Goal: Information Seeking & Learning: Learn about a topic

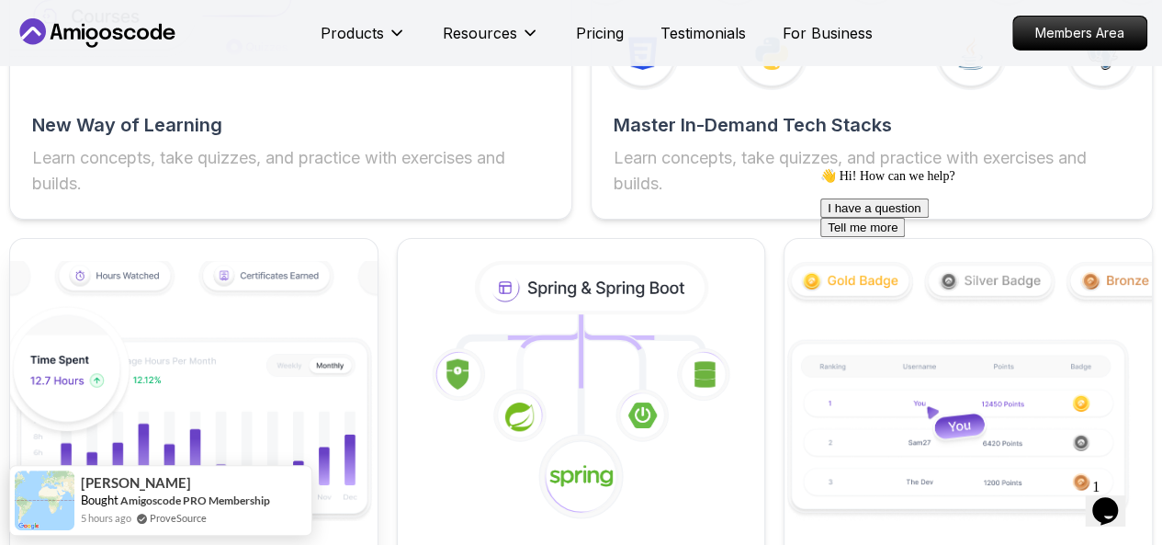
scroll to position [3162, 0]
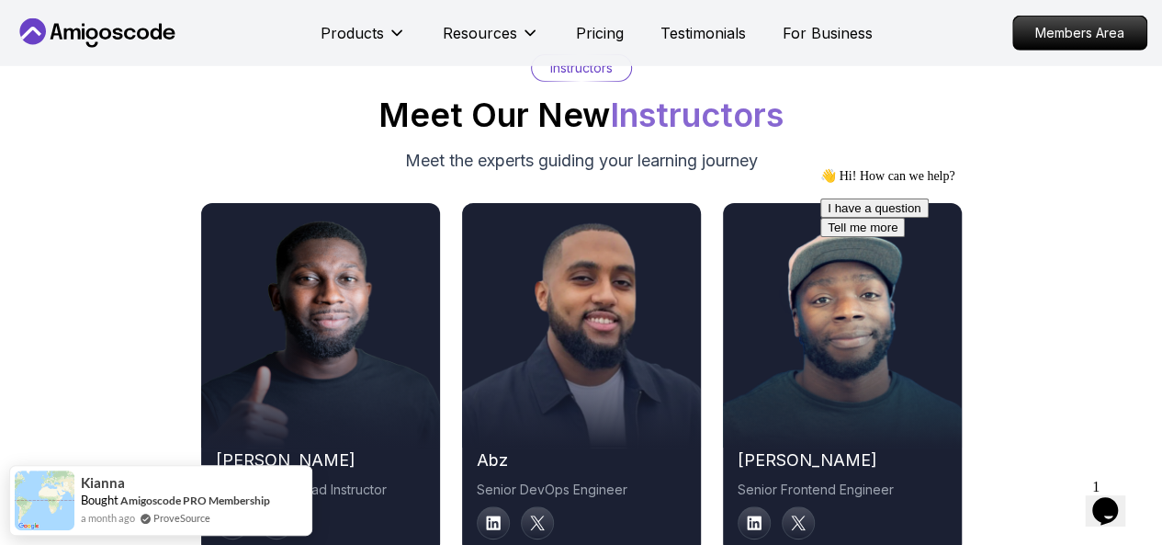
scroll to position [9742, 0]
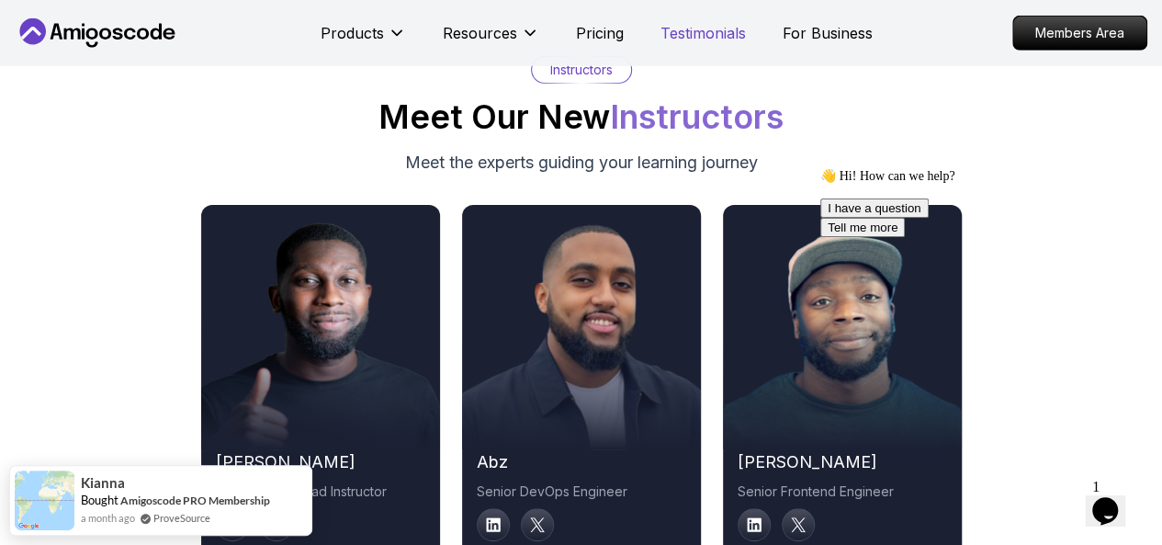
click at [716, 29] on p "Testimonials" at bounding box center [703, 33] width 85 height 22
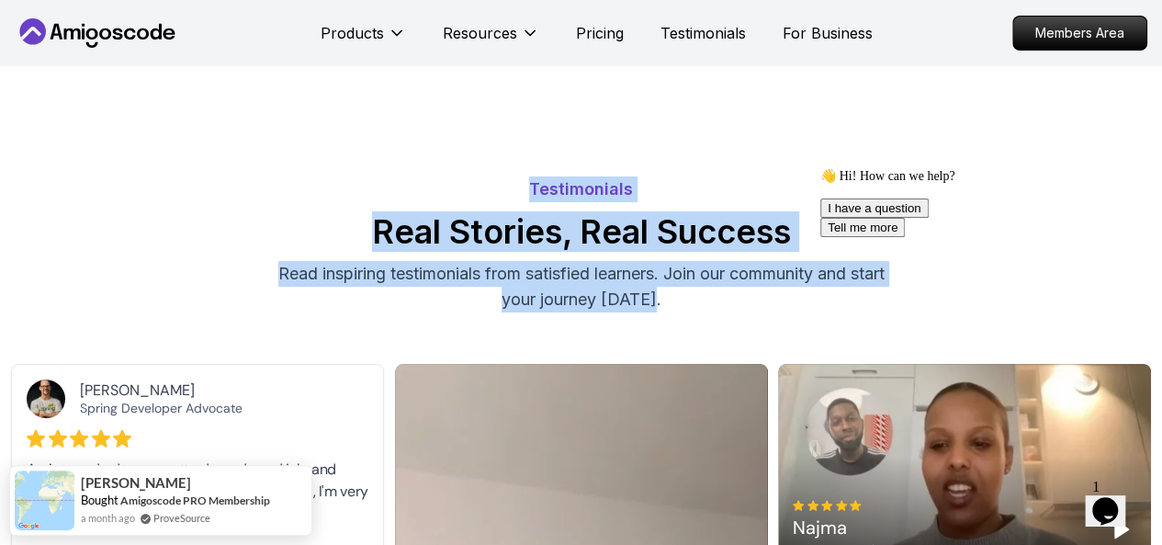
drag, startPoint x: 533, startPoint y: 188, endPoint x: 682, endPoint y: 289, distance: 179.9
click at [682, 289] on div "Testimonials Real Stories, Real Success Read inspiring testimonials from satisf…" at bounding box center [581, 244] width 1144 height 136
click at [682, 289] on p "Read inspiring testimonials from satisfied learners. Join our community and sta…" at bounding box center [581, 286] width 617 height 51
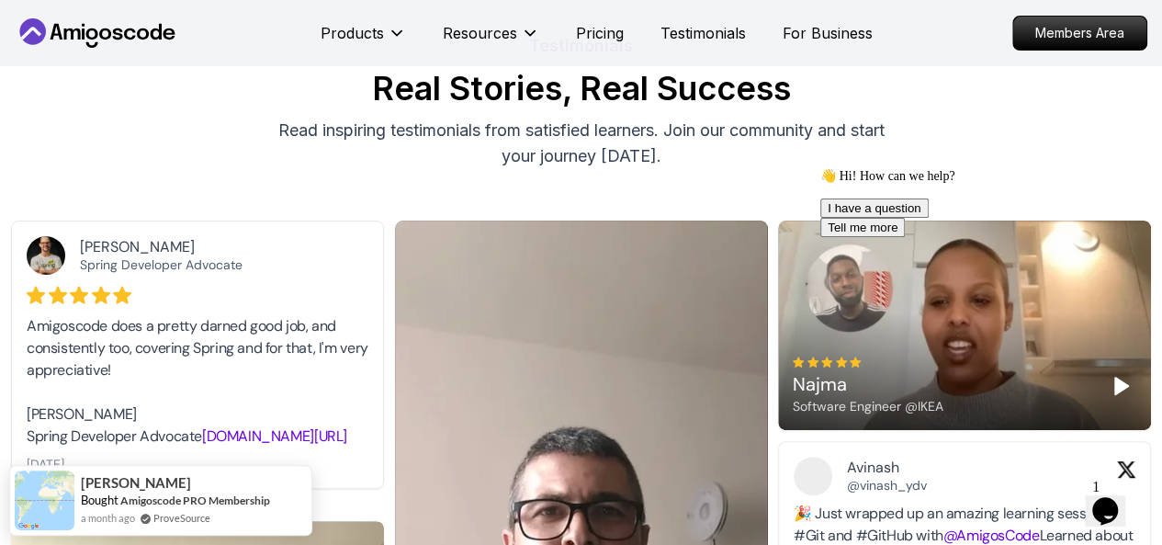
scroll to position [144, 0]
click at [1114, 168] on div "Chat attention grabber" at bounding box center [985, 168] width 331 height 0
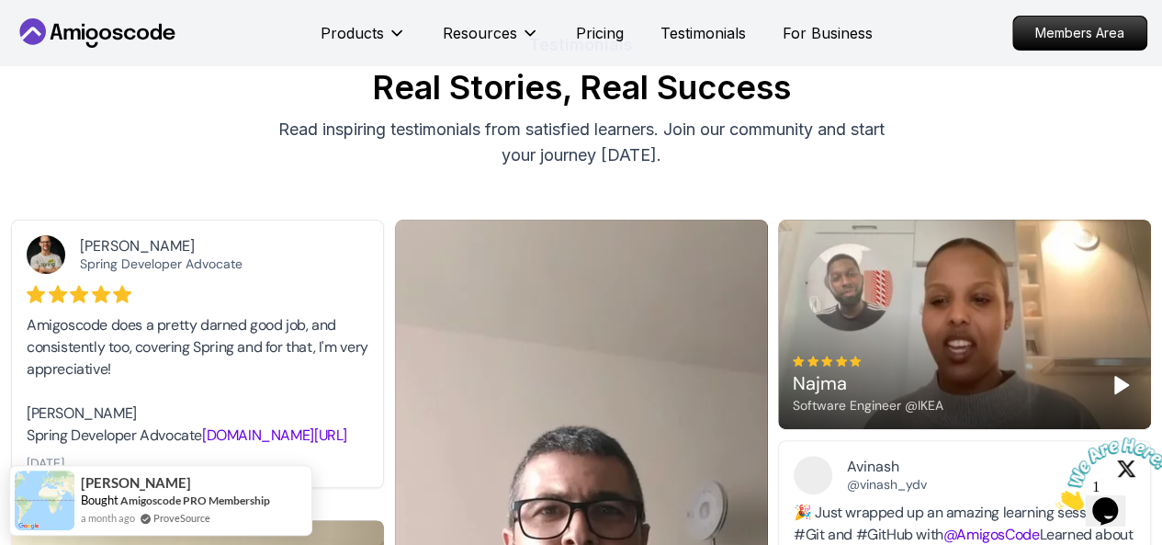
click at [1056, 497] on icon "Close" at bounding box center [1056, 505] width 0 height 16
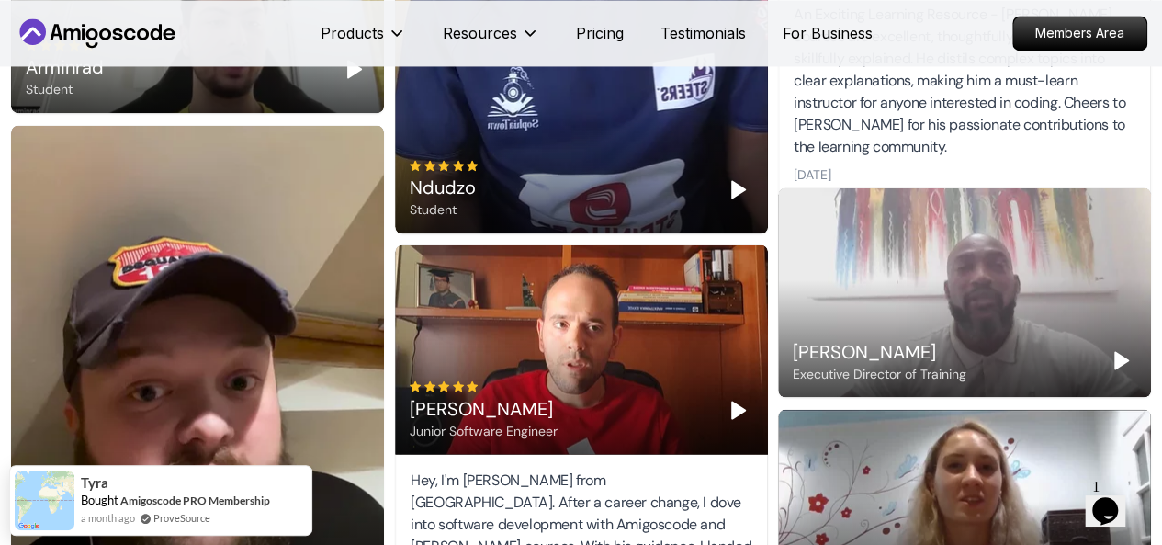
scroll to position [1465, 0]
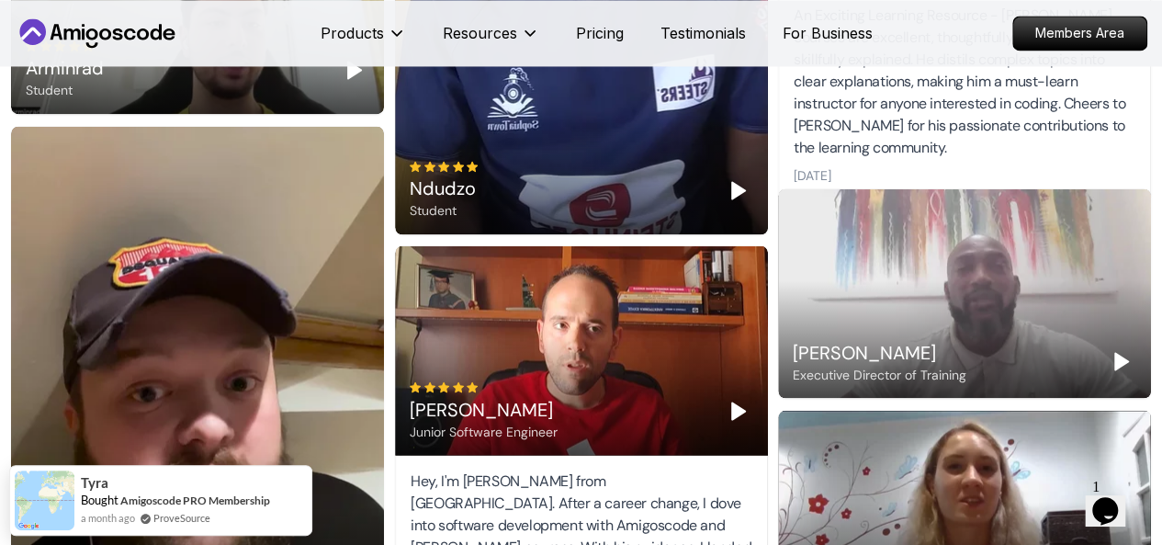
click at [1124, 360] on polygon "Play" at bounding box center [1121, 361] width 13 height 17
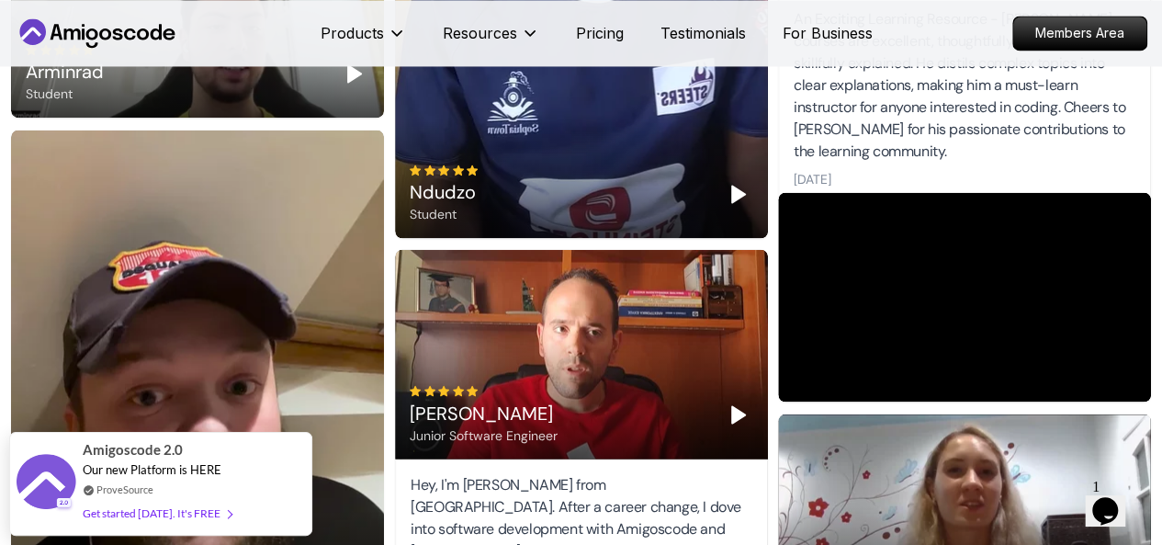
scroll to position [1478, 0]
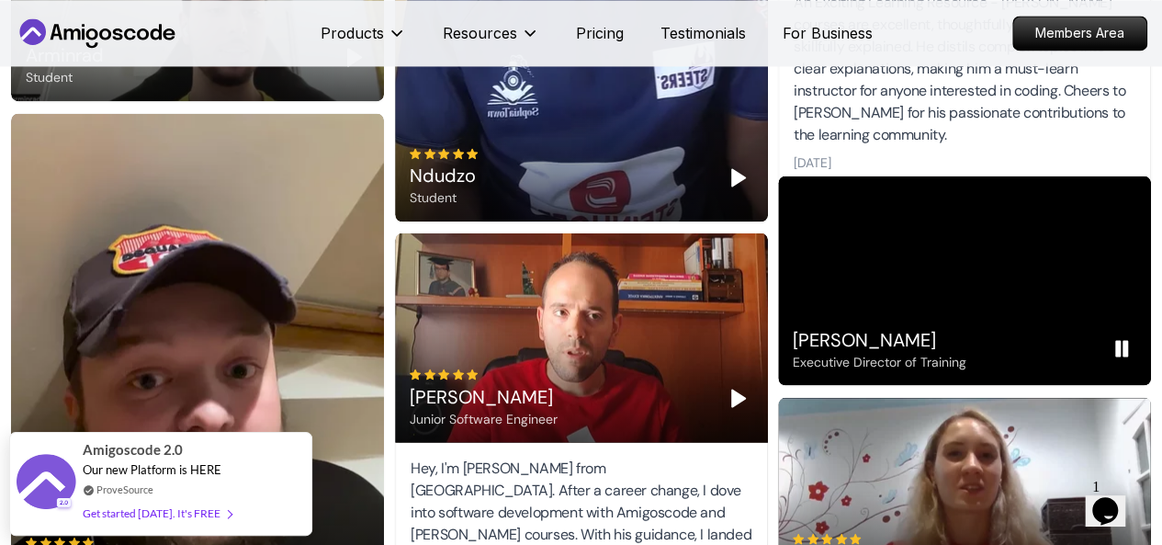
click at [1121, 341] on icon "Pause" at bounding box center [1122, 348] width 22 height 22
click at [1121, 341] on icon "Play" at bounding box center [1122, 348] width 22 height 22
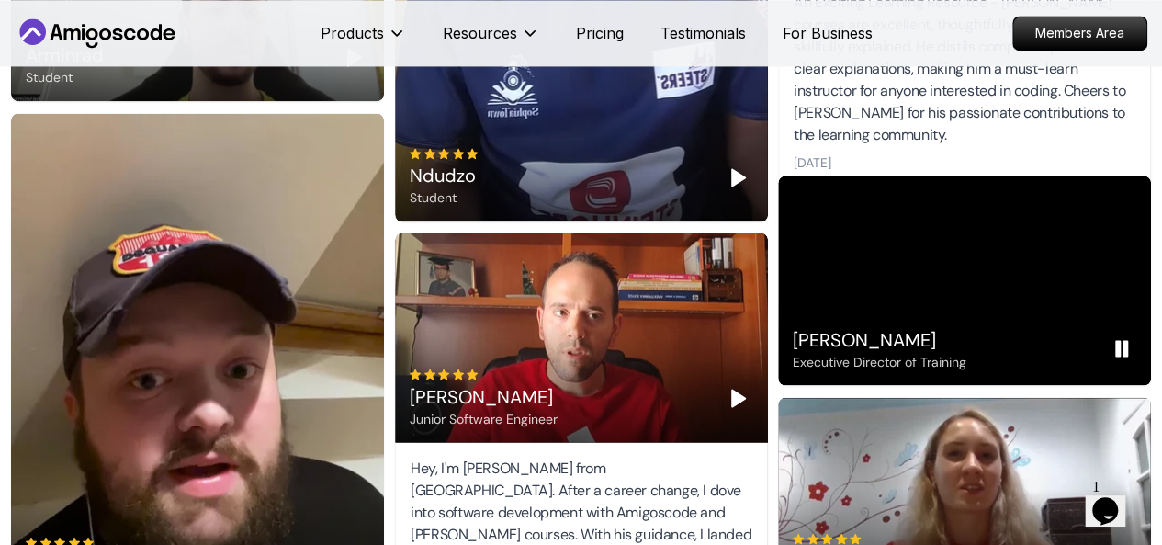
click at [1114, 349] on icon "Pause" at bounding box center [1122, 348] width 22 height 22
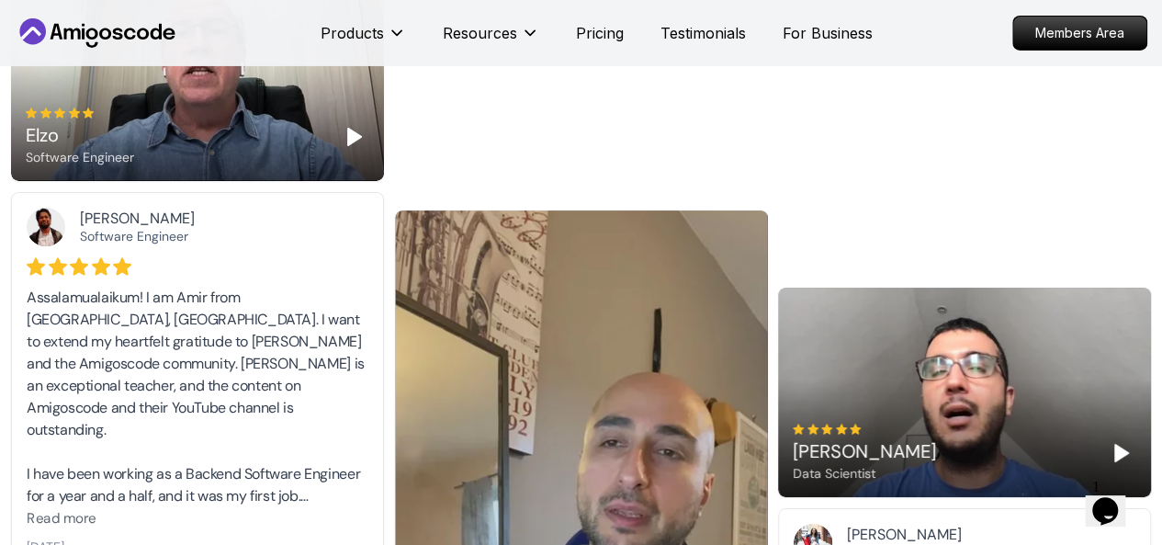
scroll to position [3184, 0]
